Goal: Task Accomplishment & Management: Manage account settings

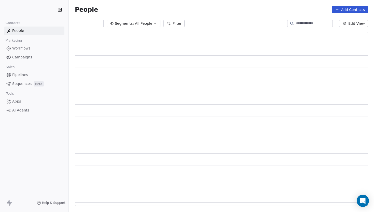
scroll to position [174, 293]
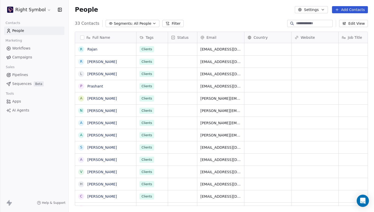
scroll to position [186, 305]
click at [25, 53] on link "Campaigns" at bounding box center [34, 57] width 60 height 8
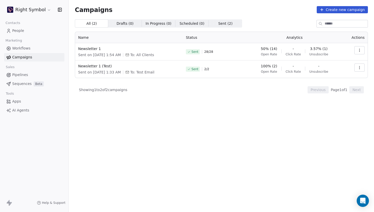
click at [34, 10] on html "Right Symbol Contacts People Marketing Workflows Campaigns Sales Pipelines Sequ…" at bounding box center [187, 106] width 374 height 212
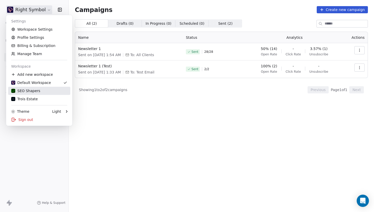
click at [35, 88] on div "SEO Shapers" at bounding box center [25, 90] width 29 height 5
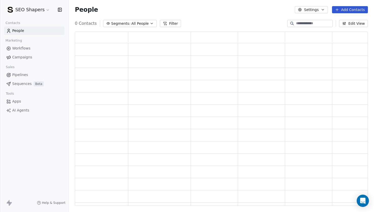
scroll to position [174, 293]
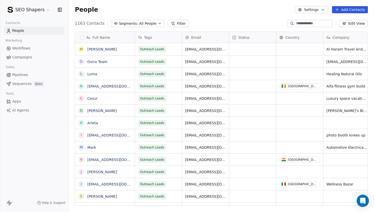
click at [24, 57] on span "Campaigns" at bounding box center [22, 56] width 20 height 5
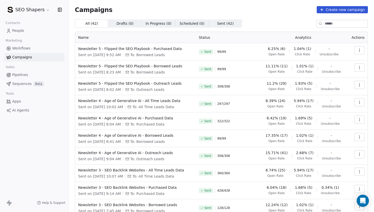
click at [365, 88] on td at bounding box center [357, 86] width 21 height 17
click at [361, 87] on button "button" at bounding box center [359, 85] width 10 height 8
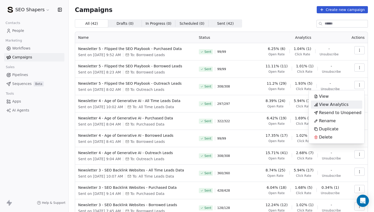
click at [341, 103] on span "View Analytics" at bounding box center [334, 104] width 30 height 6
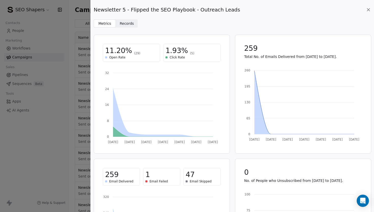
click at [119, 21] on span "Records Records" at bounding box center [127, 23] width 22 height 8
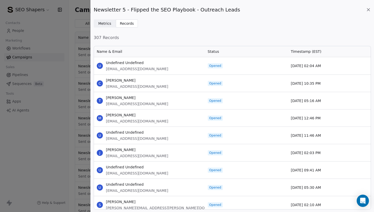
click at [369, 12] on icon at bounding box center [368, 9] width 5 height 5
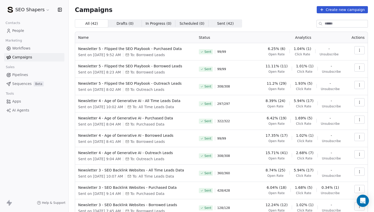
click at [24, 33] on link "People" at bounding box center [34, 30] width 60 height 8
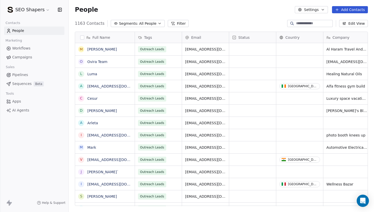
scroll to position [186, 305]
click at [32, 57] on link "Campaigns" at bounding box center [34, 57] width 60 height 8
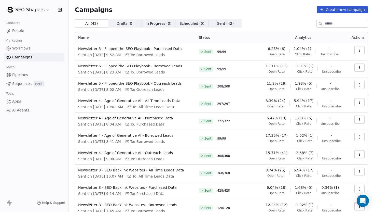
click at [31, 9] on html "SEO Shapers Contacts People Marketing Workflows Campaigns Sales Pipelines Seque…" at bounding box center [187, 106] width 374 height 212
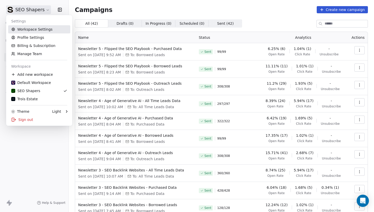
click at [33, 30] on link "Workspace Settings" at bounding box center [39, 29] width 62 height 8
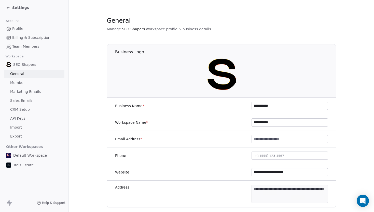
click at [37, 91] on span "Marketing Emails" at bounding box center [25, 91] width 31 height 5
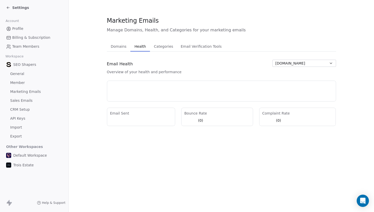
click at [141, 46] on span "Health" at bounding box center [140, 46] width 16 height 7
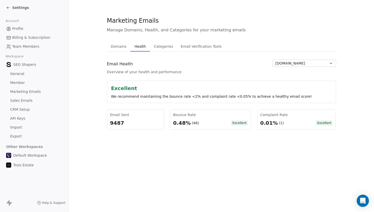
click at [195, 123] on div "(46)" at bounding box center [195, 122] width 7 height 5
click at [197, 138] on section "Marketing Emails Manage Domains, Health, and Categories for your marketing emai…" at bounding box center [221, 73] width 305 height 146
click at [126, 120] on div "9487" at bounding box center [135, 122] width 51 height 7
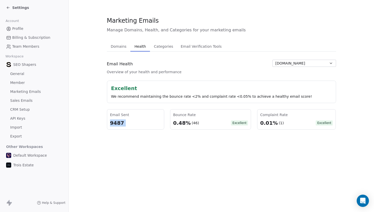
click at [126, 120] on div "9487" at bounding box center [135, 122] width 51 height 7
click at [132, 133] on section "Marketing Emails Manage Domains, Health, and Categories for your marketing emai…" at bounding box center [221, 73] width 305 height 146
click at [185, 125] on div "0.48%" at bounding box center [182, 122] width 18 height 7
click at [187, 133] on section "Marketing Emails Manage Domains, Health, and Categories for your marketing emai…" at bounding box center [221, 73] width 305 height 146
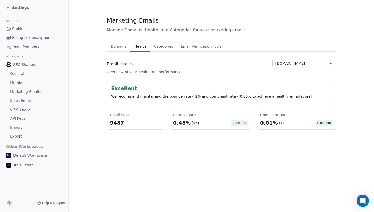
click at [187, 133] on section "Marketing Emails Manage Domains, Health, and Categories for your marketing emai…" at bounding box center [221, 73] width 305 height 146
click at [296, 65] on span "[DOMAIN_NAME]" at bounding box center [291, 63] width 30 height 5
click at [223, 71] on html "Settings Account Profile Billing & Subscription Team Members Workspace SEO Shap…" at bounding box center [187, 106] width 374 height 212
click at [10, 7] on div "Settings" at bounding box center [17, 7] width 23 height 5
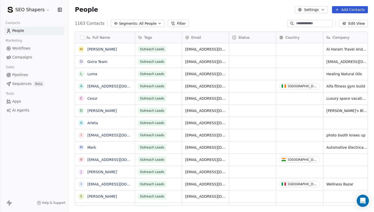
scroll to position [186, 305]
click at [27, 50] on span "Workflows" at bounding box center [21, 48] width 18 height 5
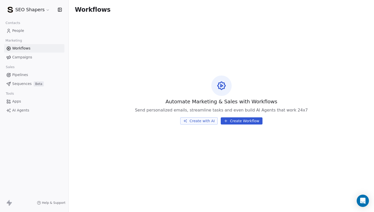
click at [26, 57] on span "Campaigns" at bounding box center [22, 56] width 20 height 5
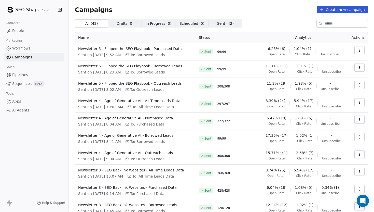
scroll to position [26, 0]
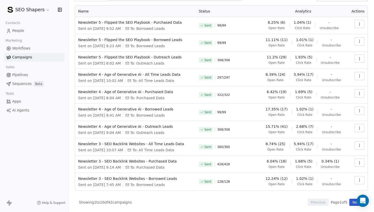
click at [353, 203] on button "Next" at bounding box center [356, 201] width 15 height 7
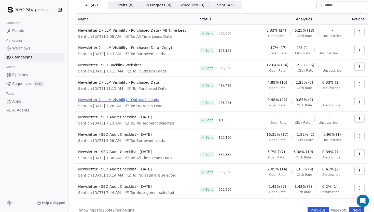
scroll to position [22, 0]
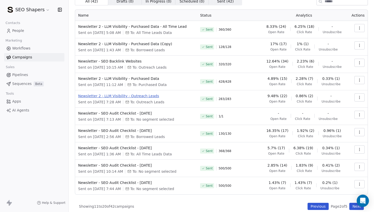
click at [149, 95] on span "Newsletter 2 - LLM Visibility - Outreach Leads" at bounding box center [136, 95] width 116 height 5
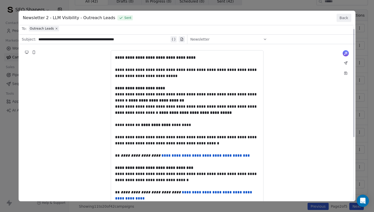
scroll to position [0, 0]
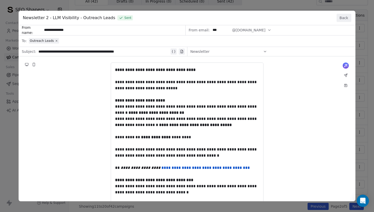
click at [342, 17] on button "Back" at bounding box center [344, 18] width 15 height 8
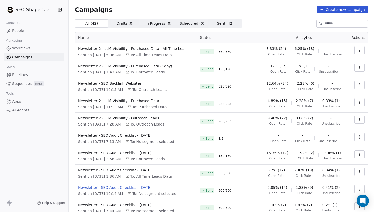
click at [143, 186] on span "Newsletter - SEO Audit Checklist - [DATE]" at bounding box center [136, 187] width 116 height 5
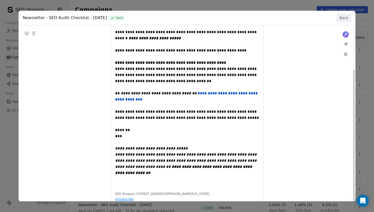
scroll to position [58, 0]
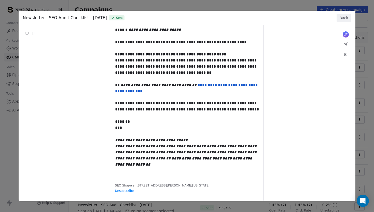
click at [343, 17] on button "Back" at bounding box center [344, 18] width 15 height 8
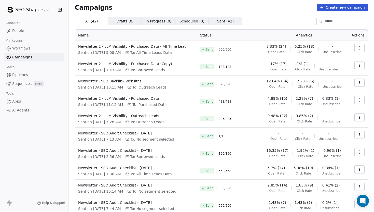
scroll to position [0, 0]
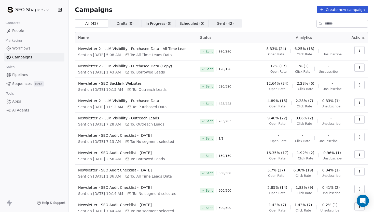
click at [16, 30] on span "People" at bounding box center [18, 30] width 12 height 5
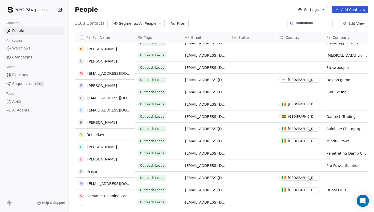
scroll to position [300, 0]
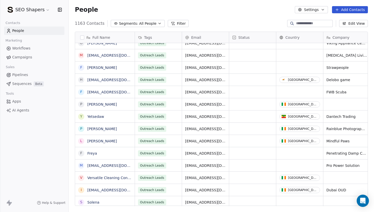
click at [38, 7] on html "SEO Shapers Contacts People Marketing Workflows Campaigns Sales Pipelines Seque…" at bounding box center [187, 106] width 374 height 212
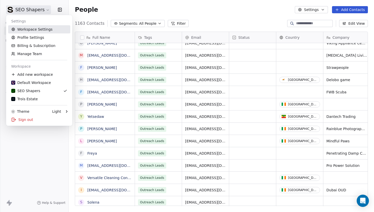
click at [35, 28] on link "Workspace Settings" at bounding box center [39, 29] width 62 height 8
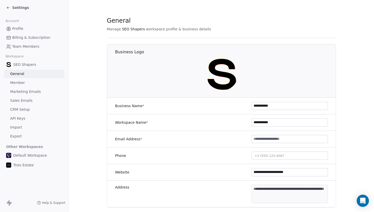
click at [30, 89] on link "Marketing Emails" at bounding box center [34, 91] width 60 height 8
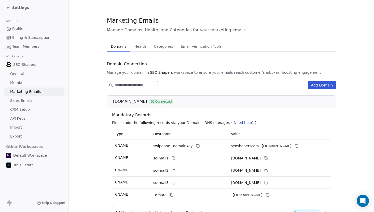
click at [10, 8] on icon at bounding box center [8, 8] width 4 height 4
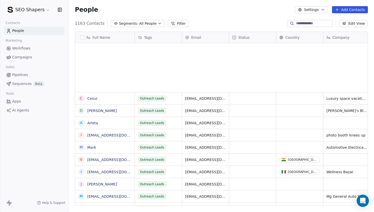
scroll to position [186, 305]
